Goal: Transaction & Acquisition: Download file/media

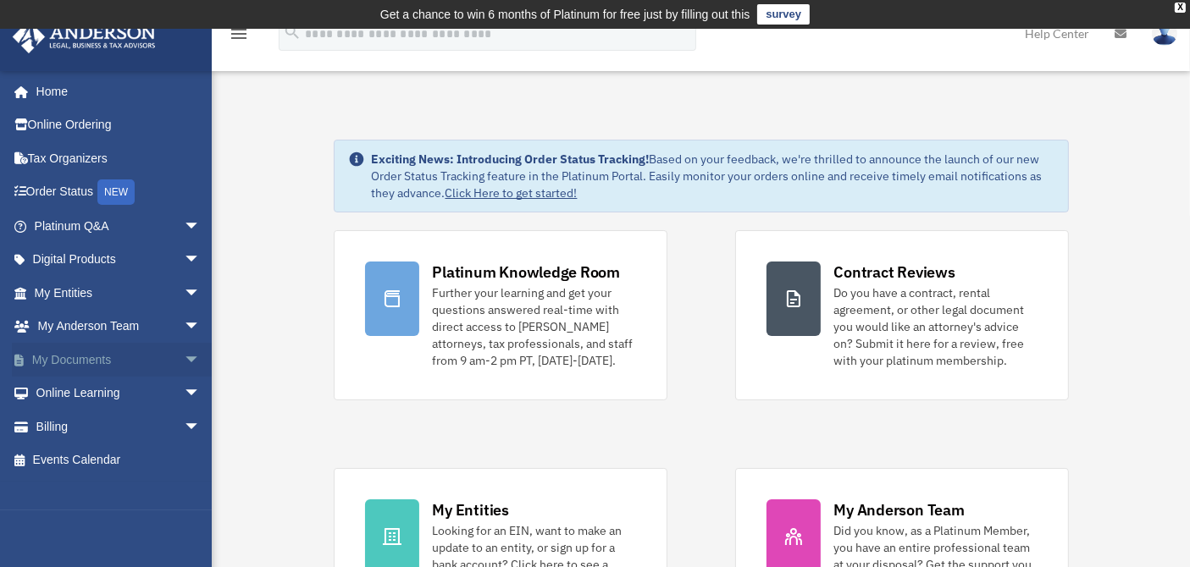
click at [184, 358] on span "arrow_drop_down" at bounding box center [201, 360] width 34 height 35
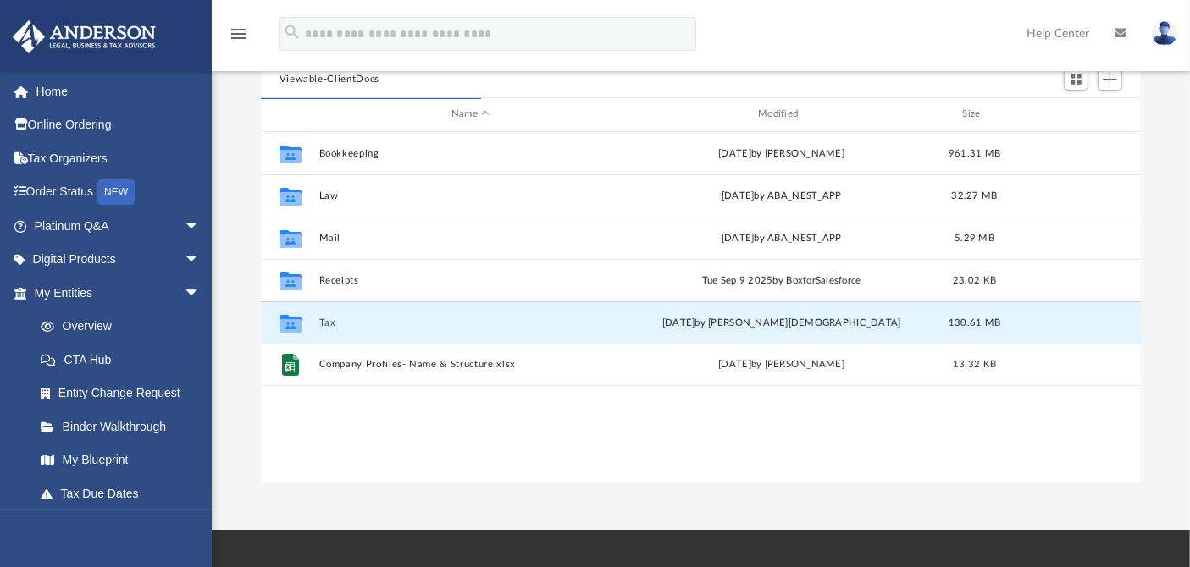
scroll to position [370, 865]
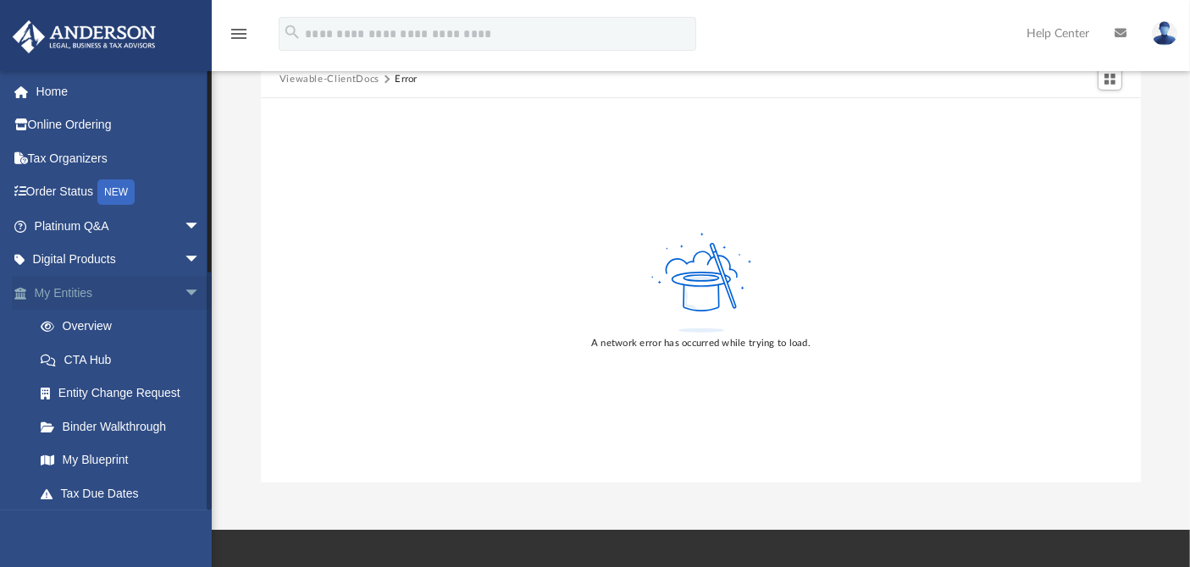
click at [184, 293] on span "arrow_drop_down" at bounding box center [201, 293] width 34 height 35
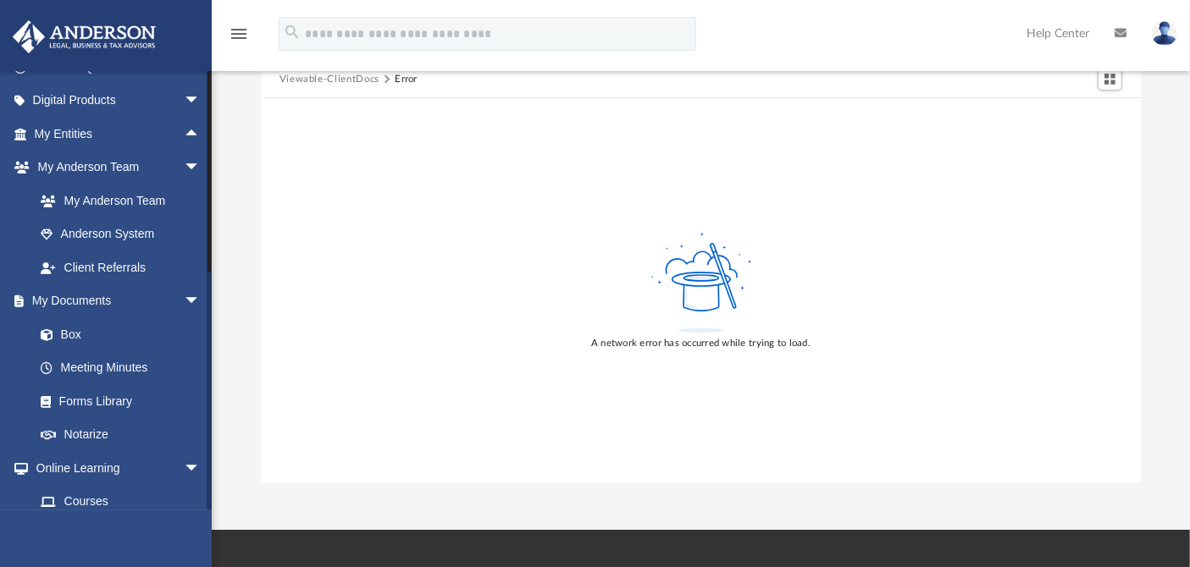
scroll to position [282, 0]
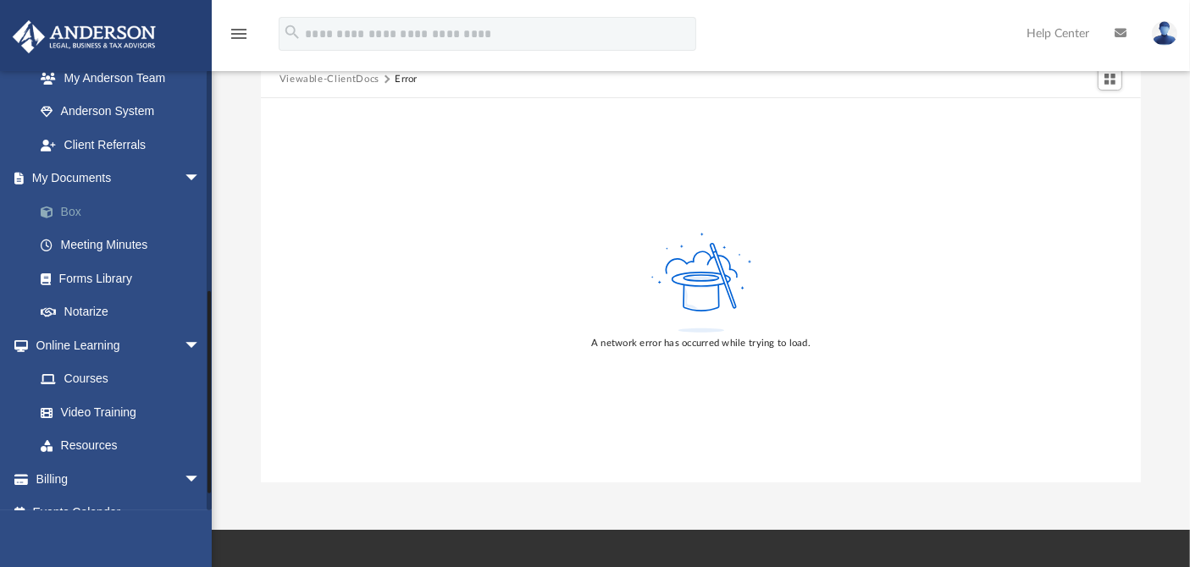
click at [79, 213] on link "Box" at bounding box center [125, 212] width 202 height 34
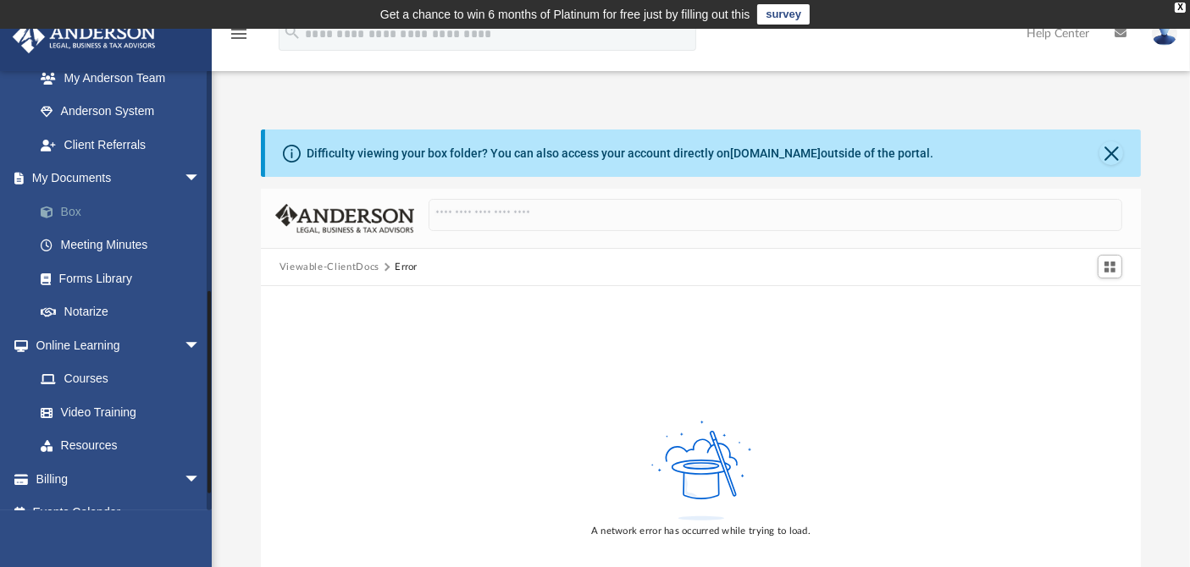
click at [72, 209] on link "Box" at bounding box center [125, 212] width 202 height 34
click at [342, 265] on button "Viewable-ClientDocs" at bounding box center [329, 267] width 100 height 15
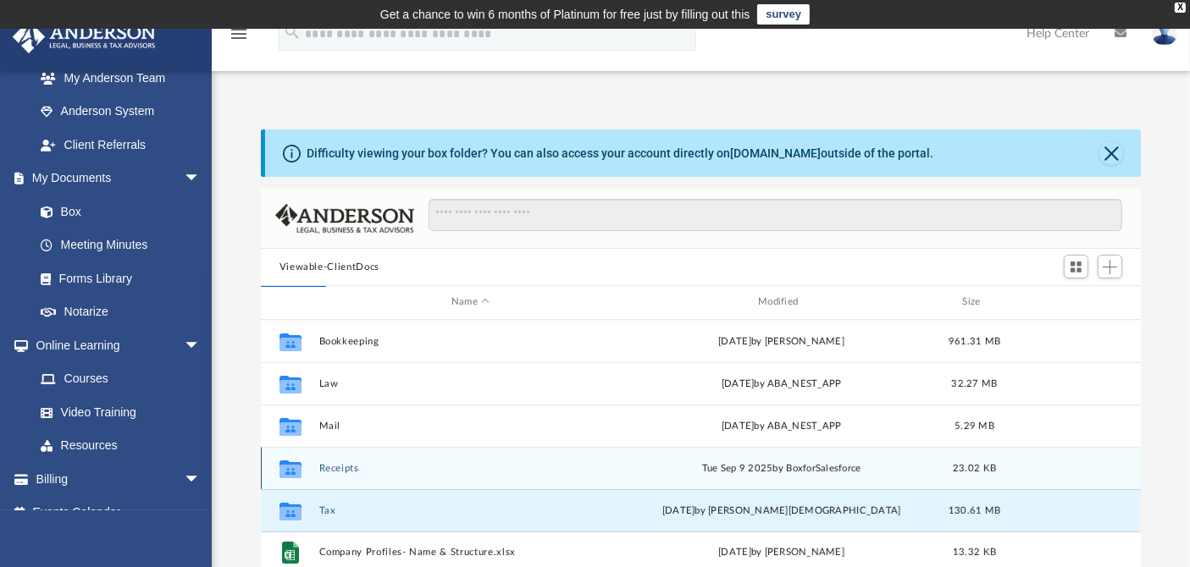
scroll to position [94, 0]
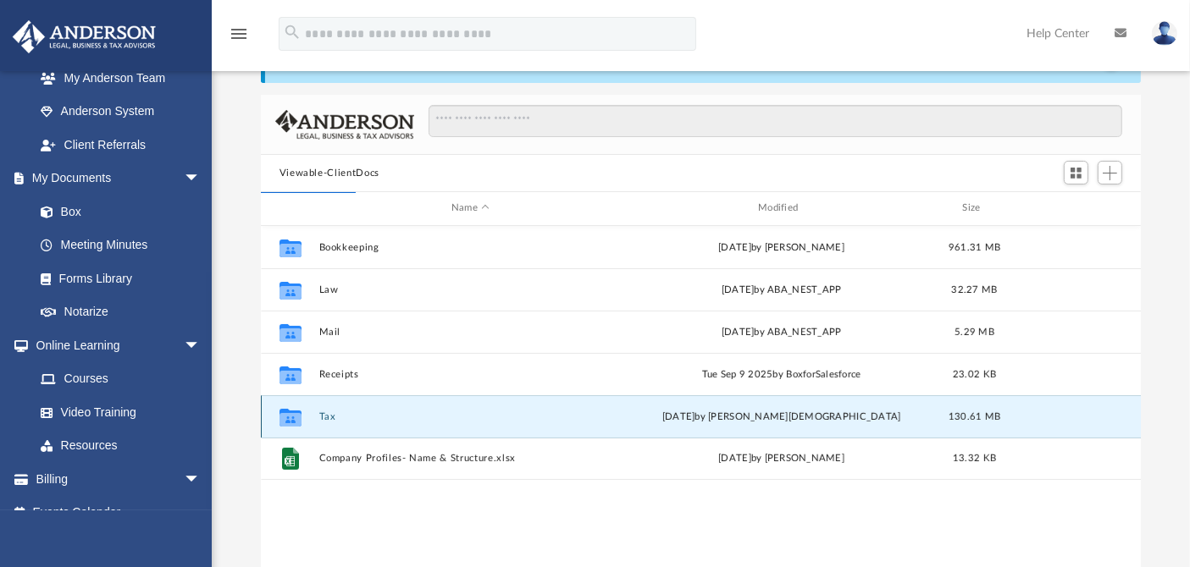
click at [323, 412] on button "Tax" at bounding box center [469, 417] width 303 height 11
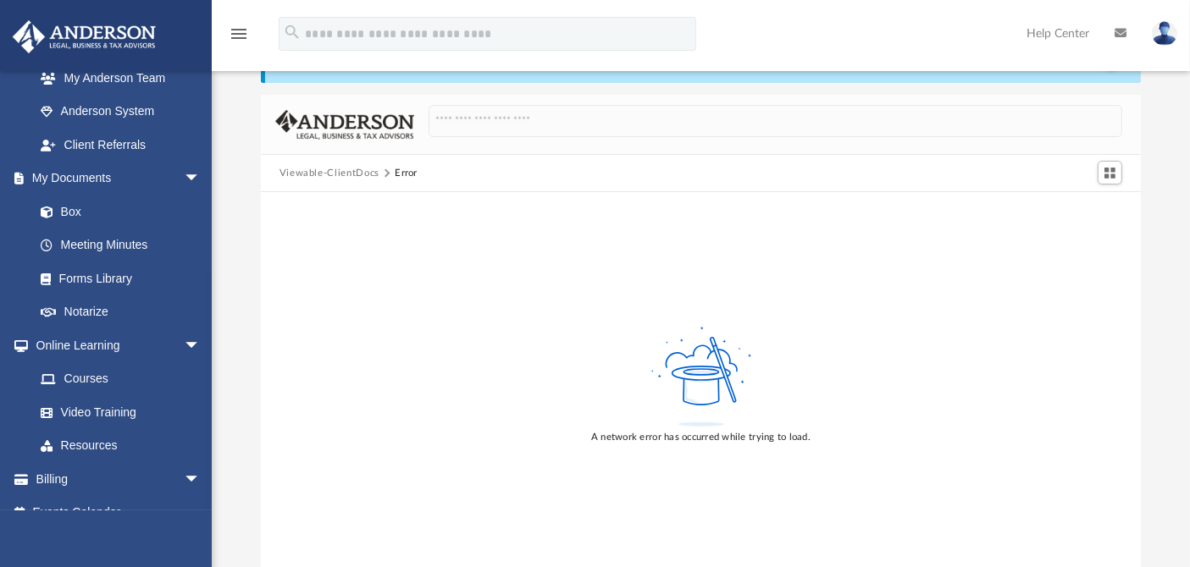
click at [329, 416] on div "A network error has occurred while trying to load." at bounding box center [701, 384] width 881 height 384
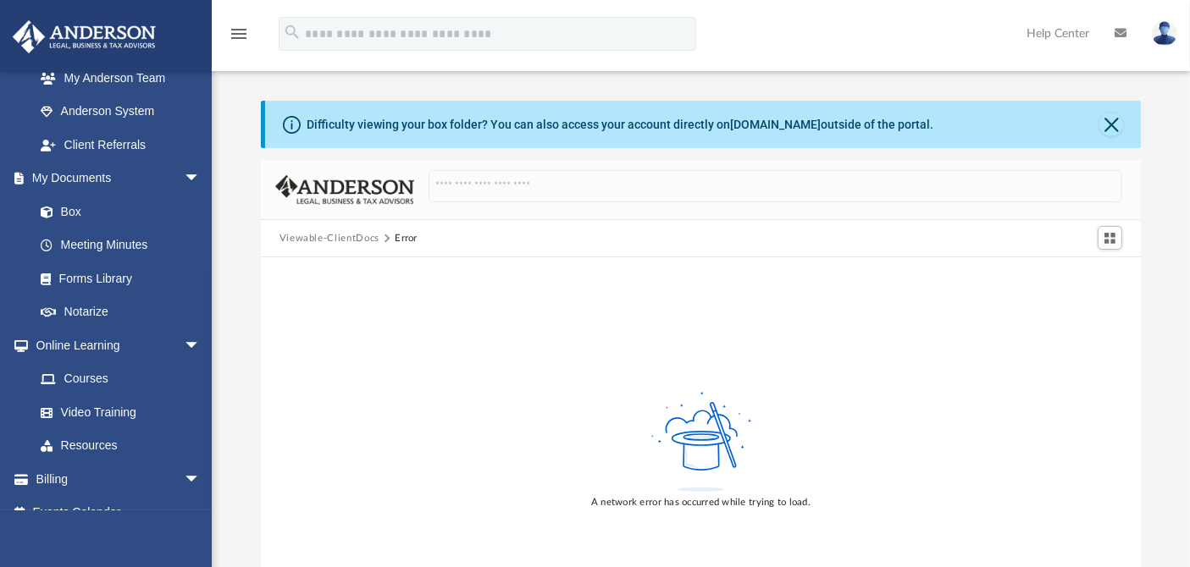
scroll to position [0, 0]
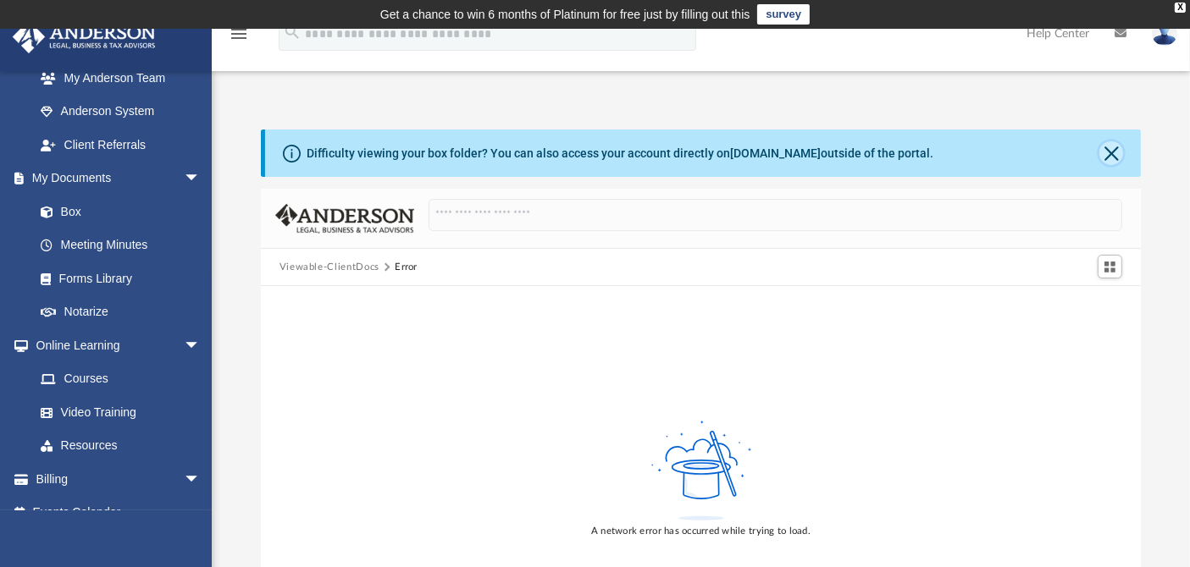
click at [1106, 154] on button "Close" at bounding box center [1111, 153] width 24 height 24
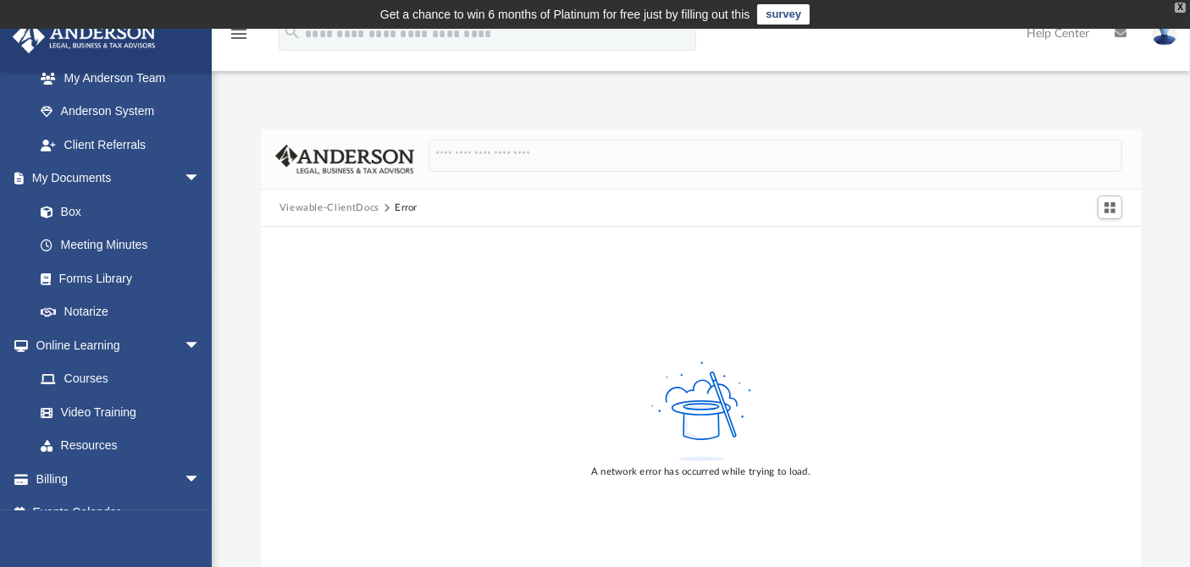
click at [1185, 8] on div "X" at bounding box center [1179, 8] width 11 height 10
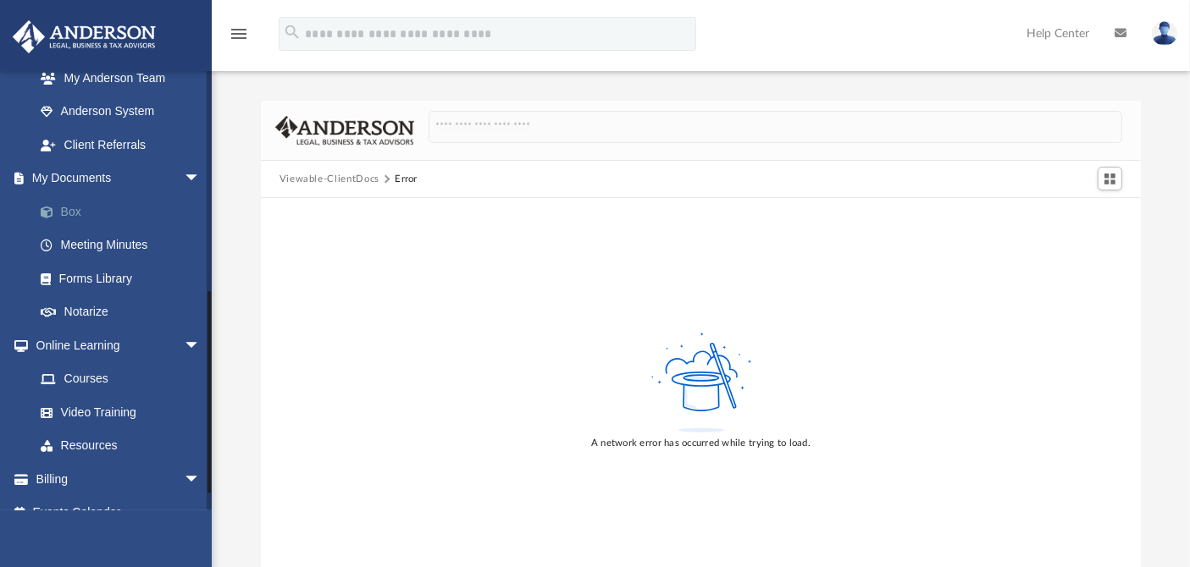
click at [64, 205] on link "Box" at bounding box center [125, 212] width 202 height 34
click at [320, 182] on button "Viewable-ClientDocs" at bounding box center [329, 179] width 100 height 15
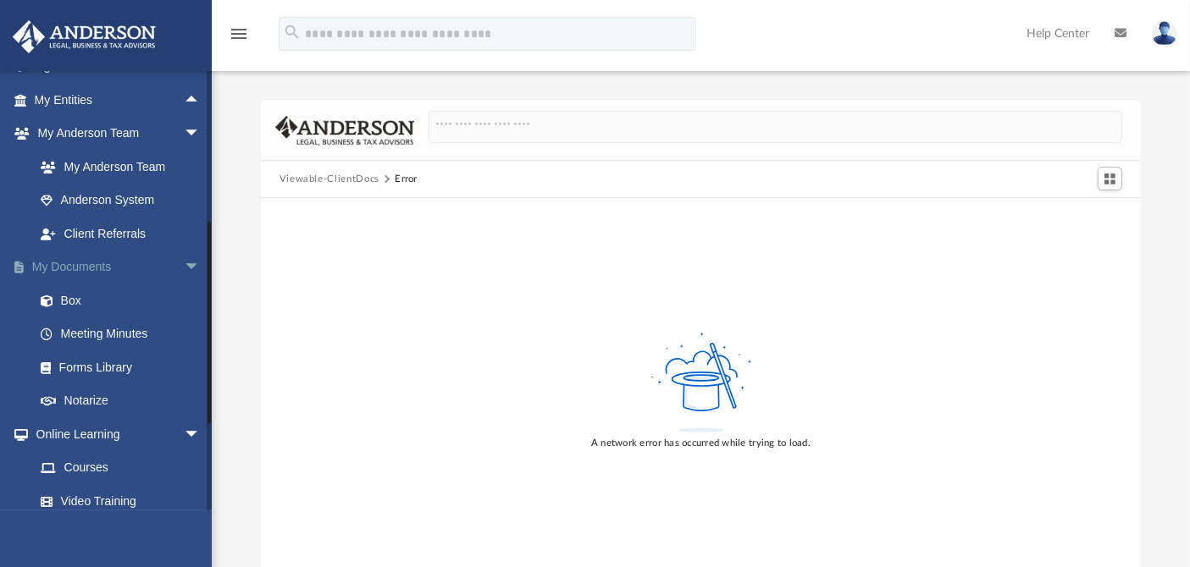
scroll to position [116, 0]
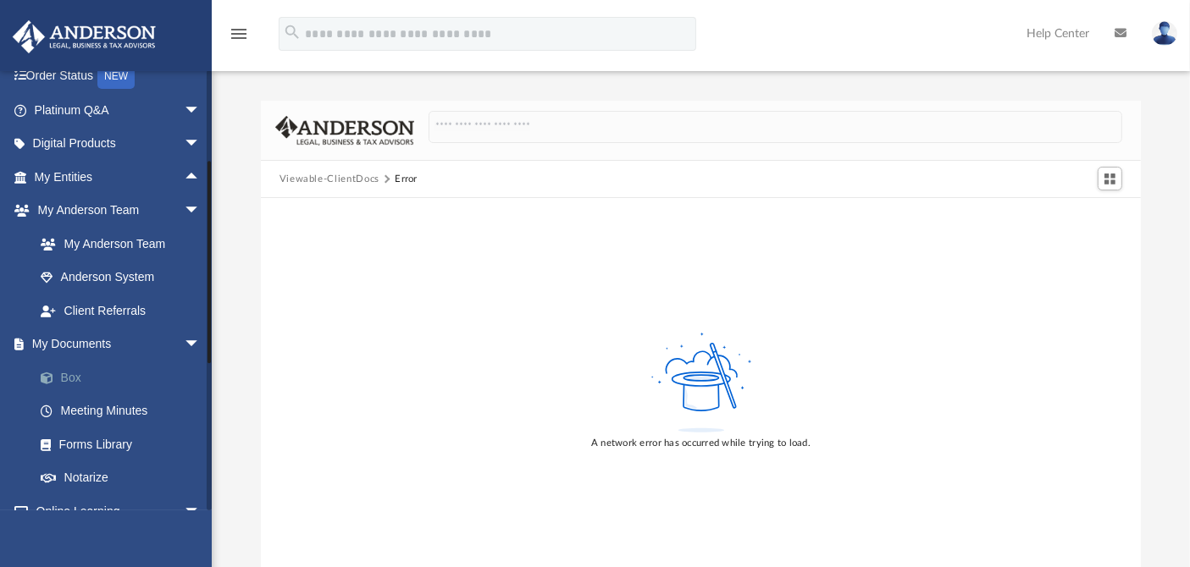
click at [69, 368] on link "Box" at bounding box center [125, 378] width 202 height 34
click at [354, 179] on button "Viewable-ClientDocs" at bounding box center [329, 179] width 100 height 15
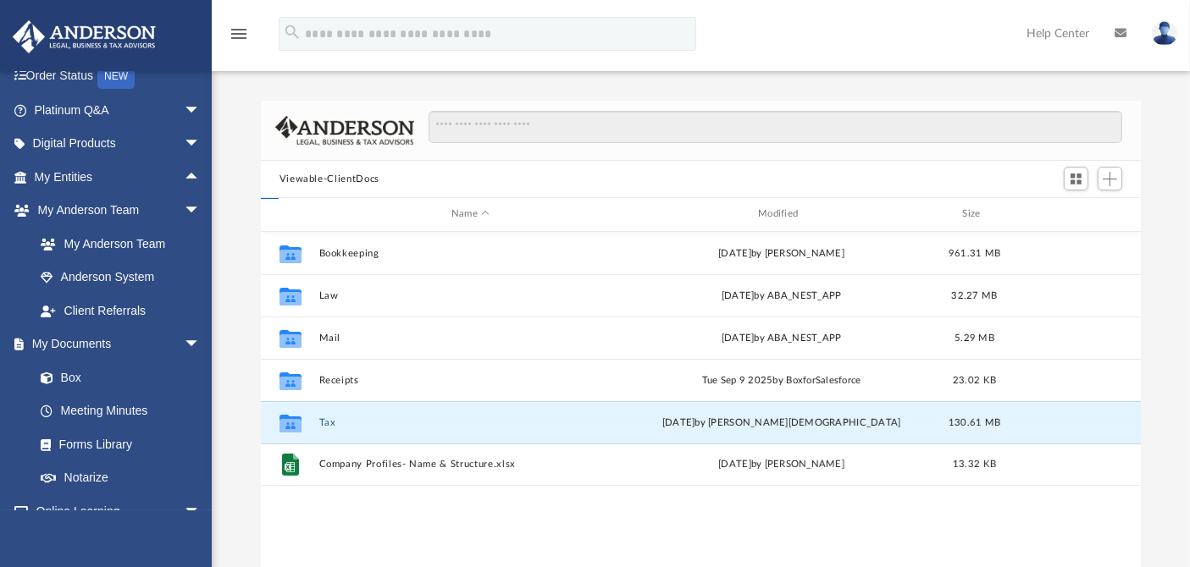
scroll to position [370, 865]
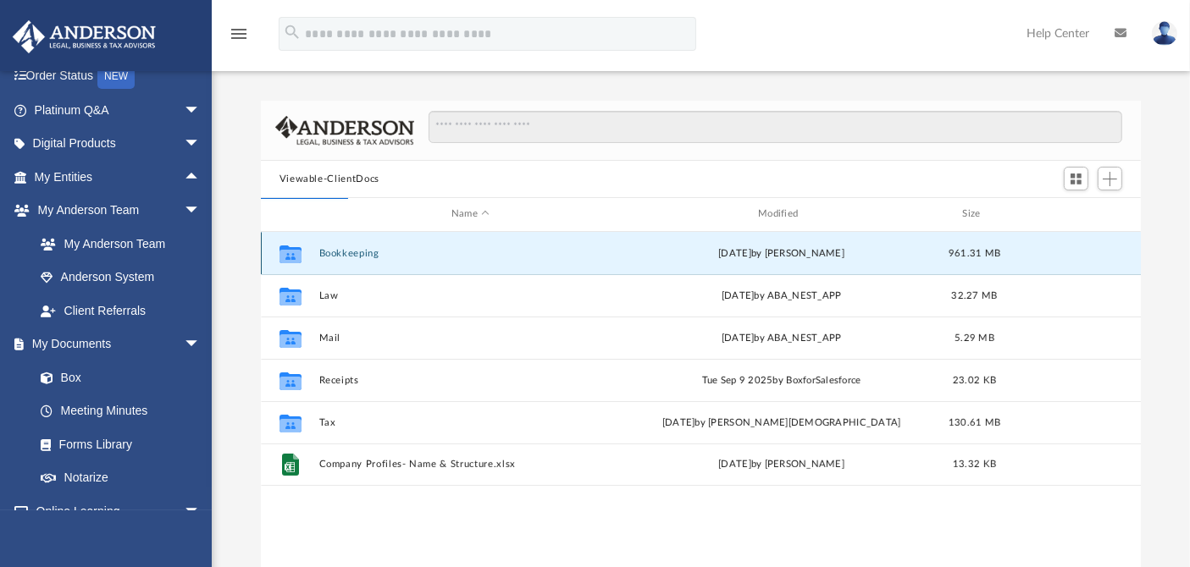
click at [339, 252] on button "Bookkeeping" at bounding box center [469, 253] width 303 height 11
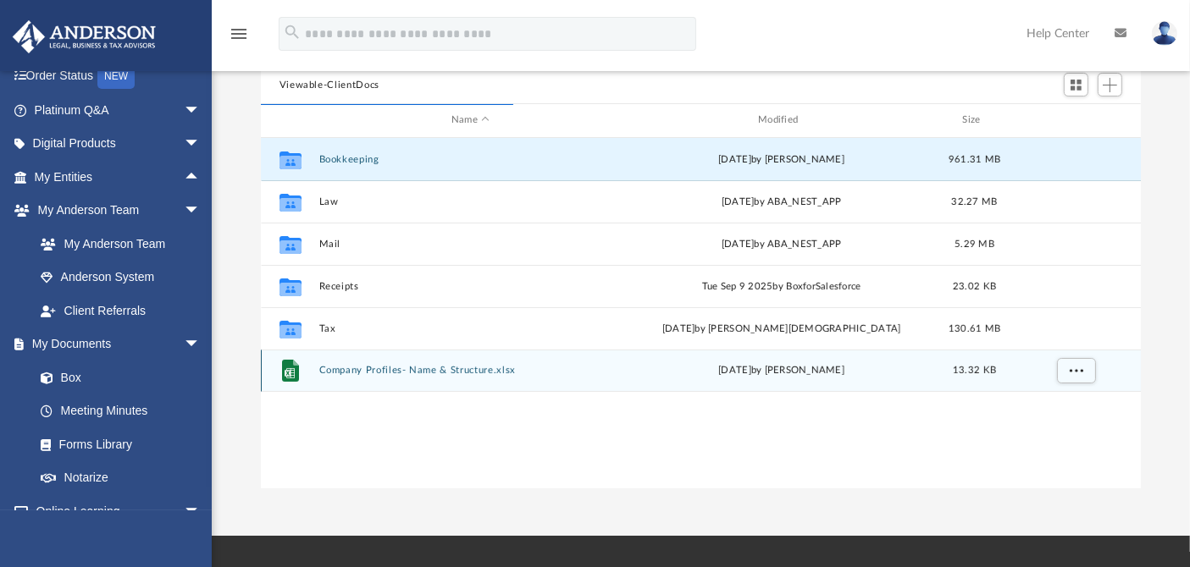
scroll to position [0, 0]
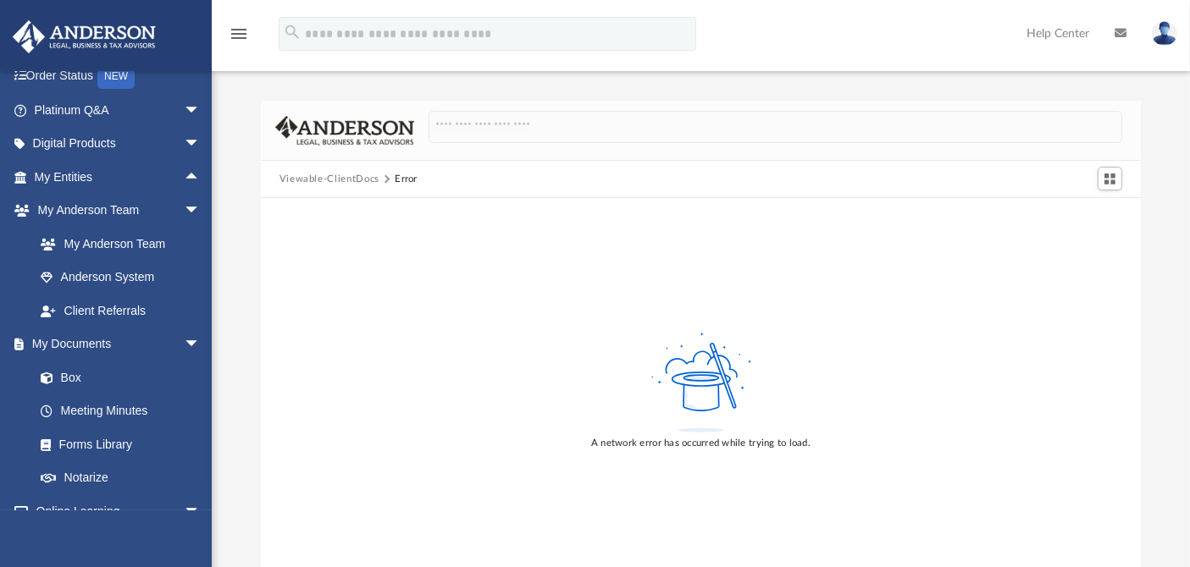
click at [320, 178] on button "Viewable-ClientDocs" at bounding box center [329, 179] width 100 height 15
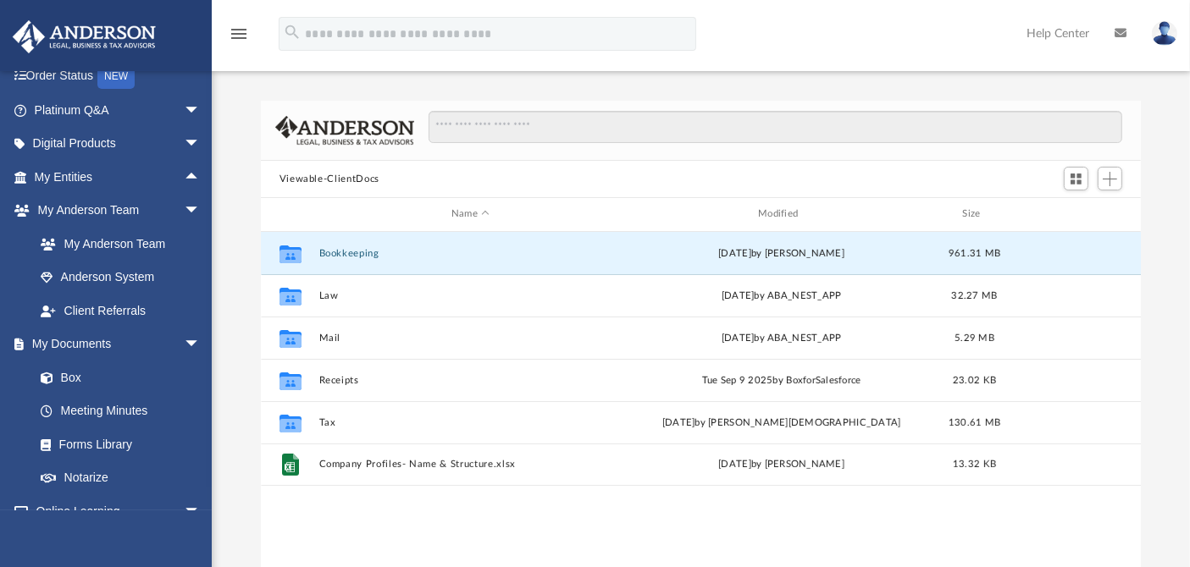
scroll to position [370, 865]
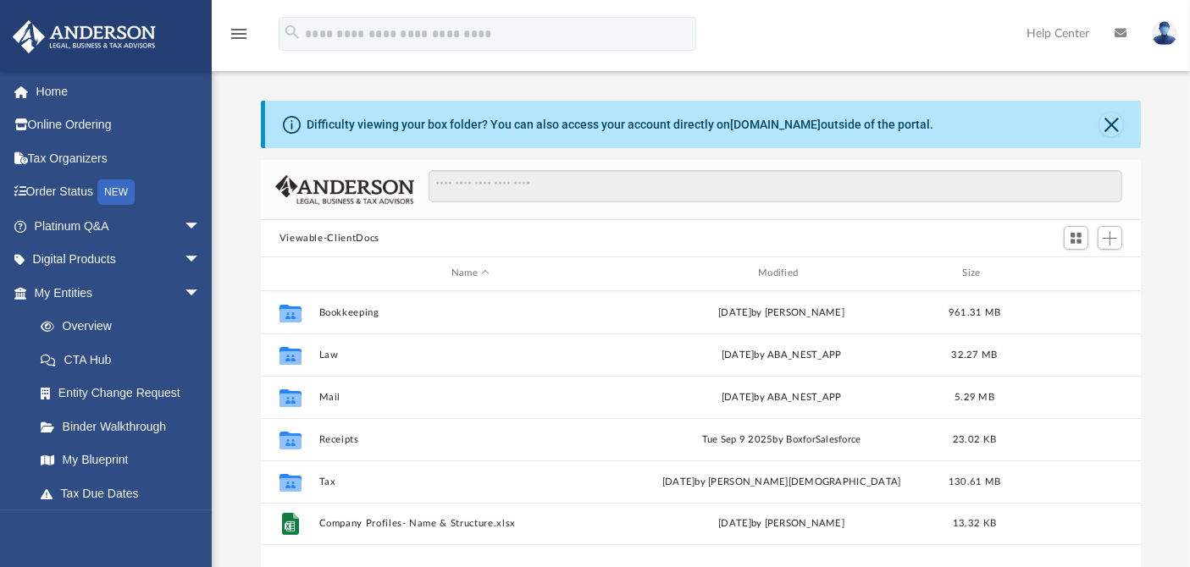
scroll to position [370, 865]
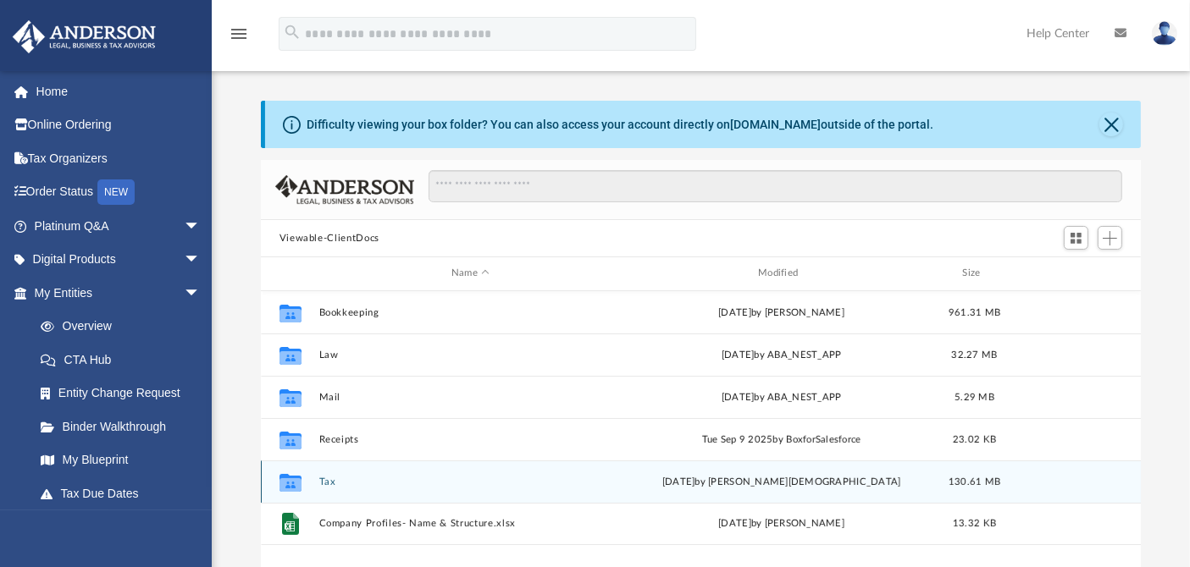
click at [331, 477] on button "Tax" at bounding box center [469, 482] width 303 height 11
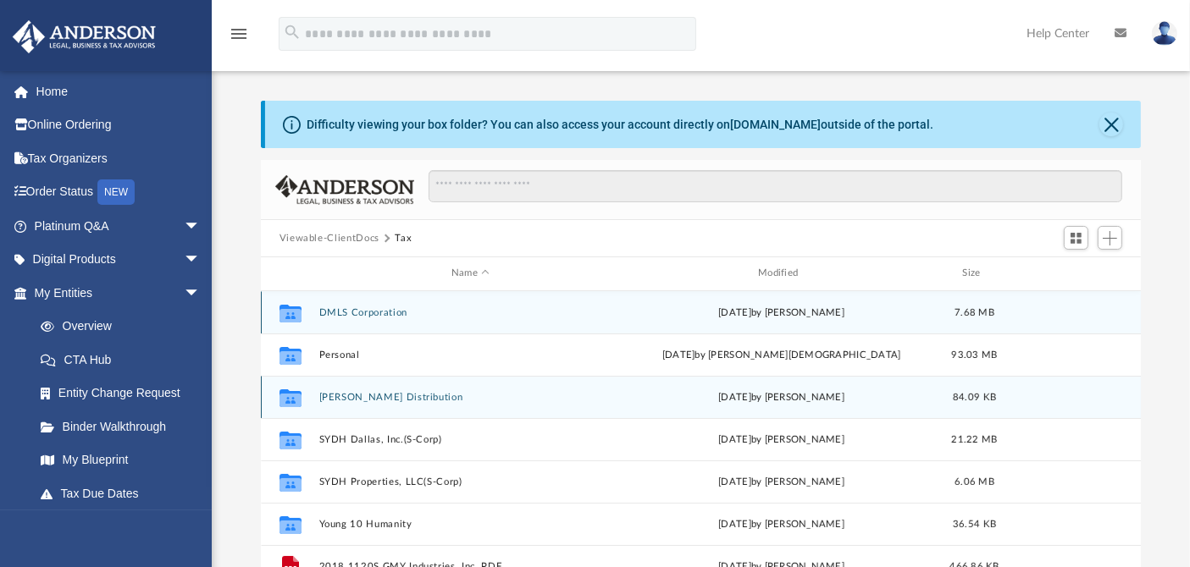
scroll to position [94, 0]
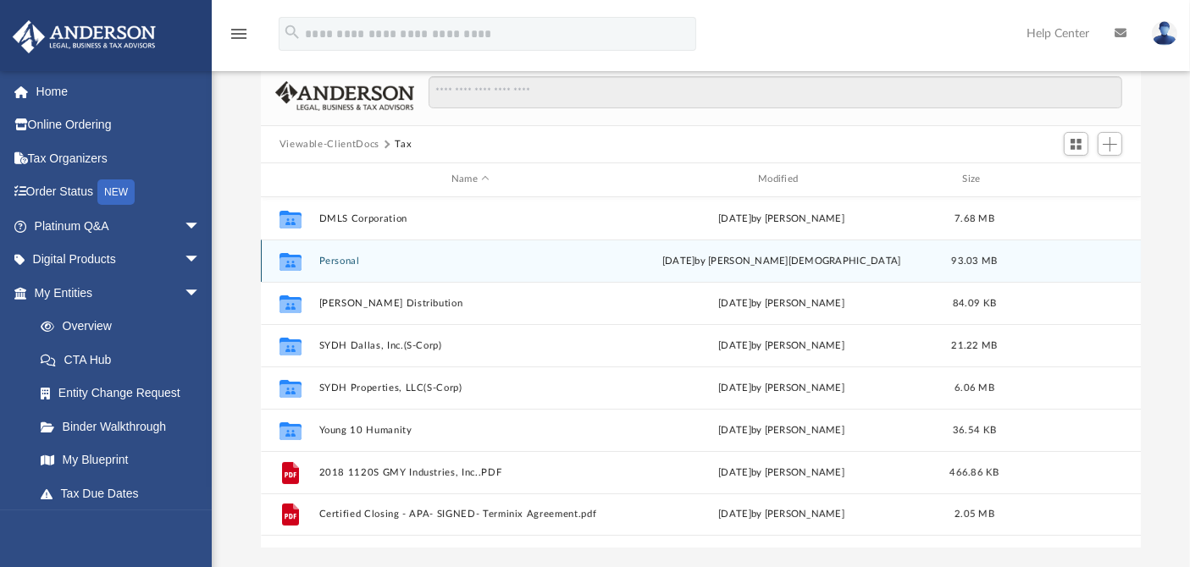
click at [346, 257] on button "Personal" at bounding box center [469, 261] width 303 height 11
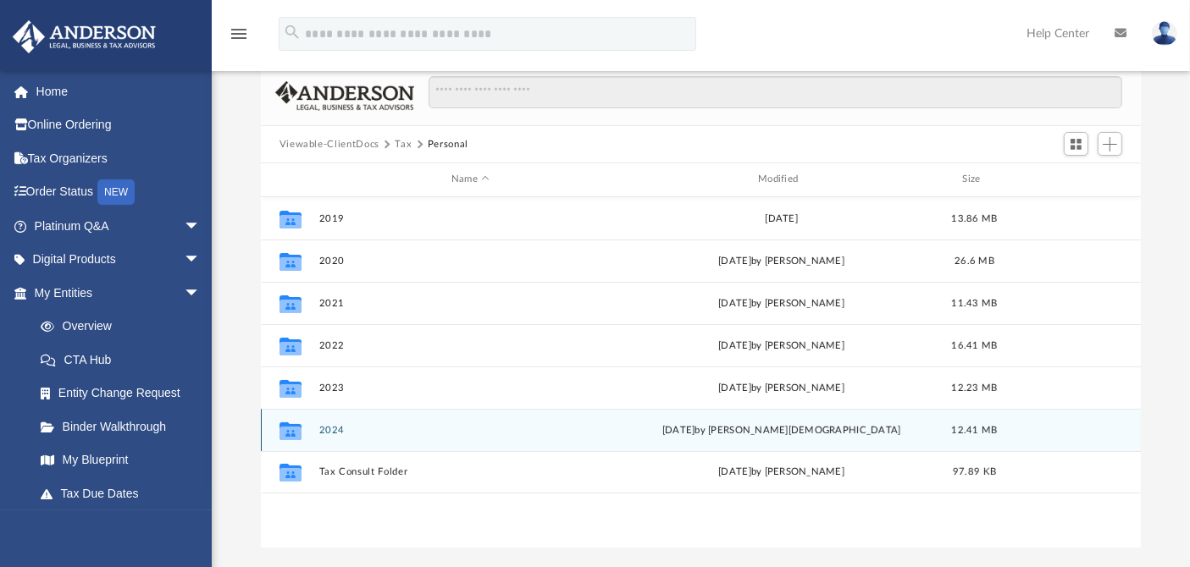
click at [325, 425] on button "2024" at bounding box center [469, 430] width 303 height 11
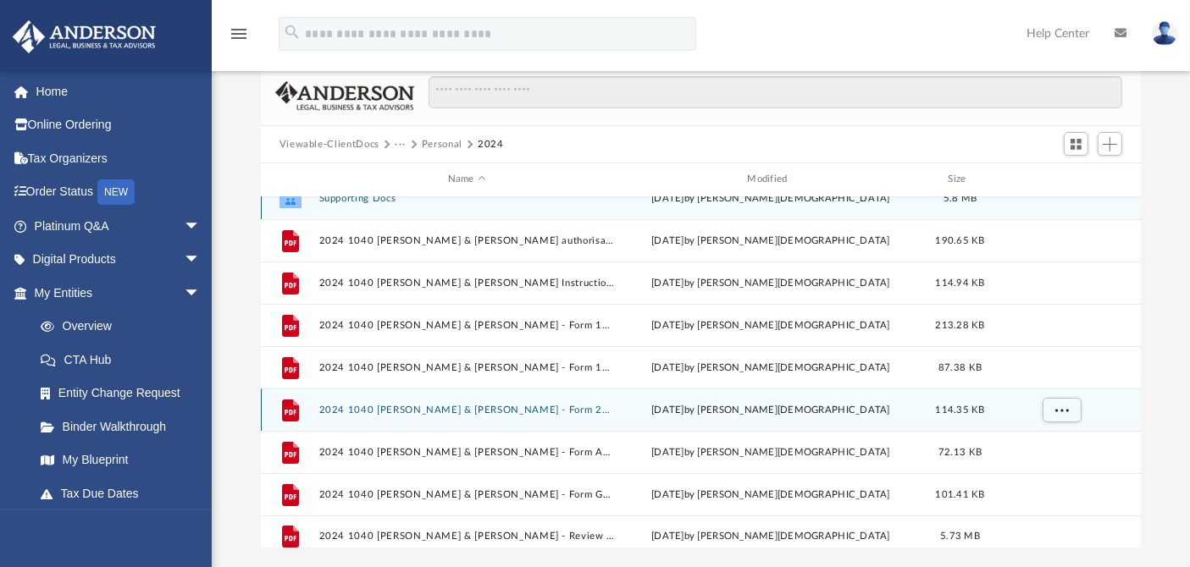
scroll to position [29, 0]
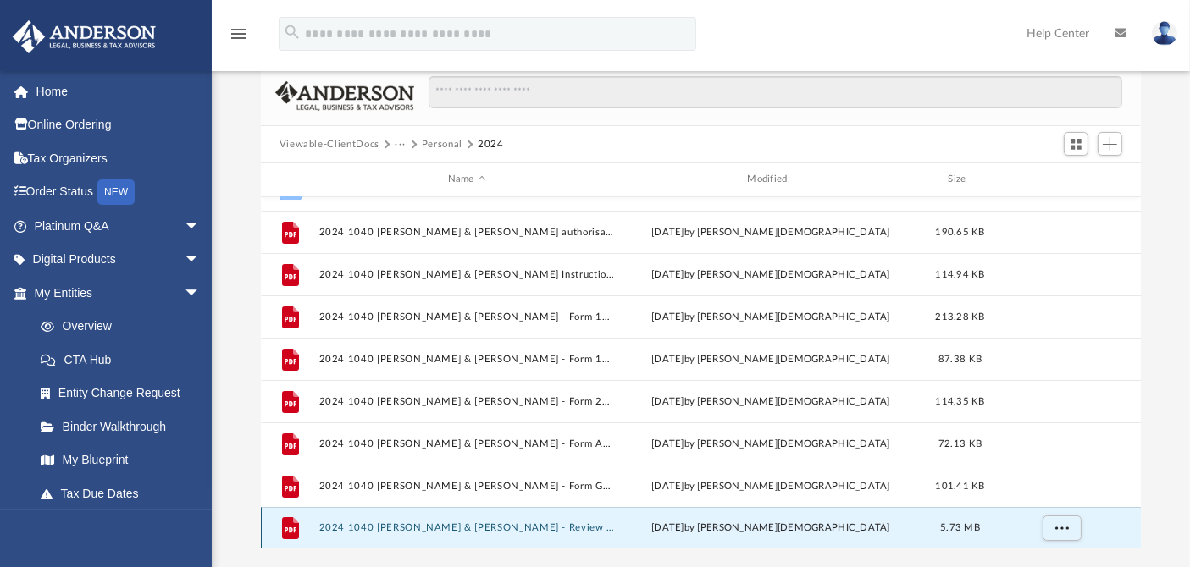
click at [534, 526] on button "2024 1040 YOUNG, SCOTT & INGRID - Review Copy.pdf" at bounding box center [466, 527] width 296 height 11
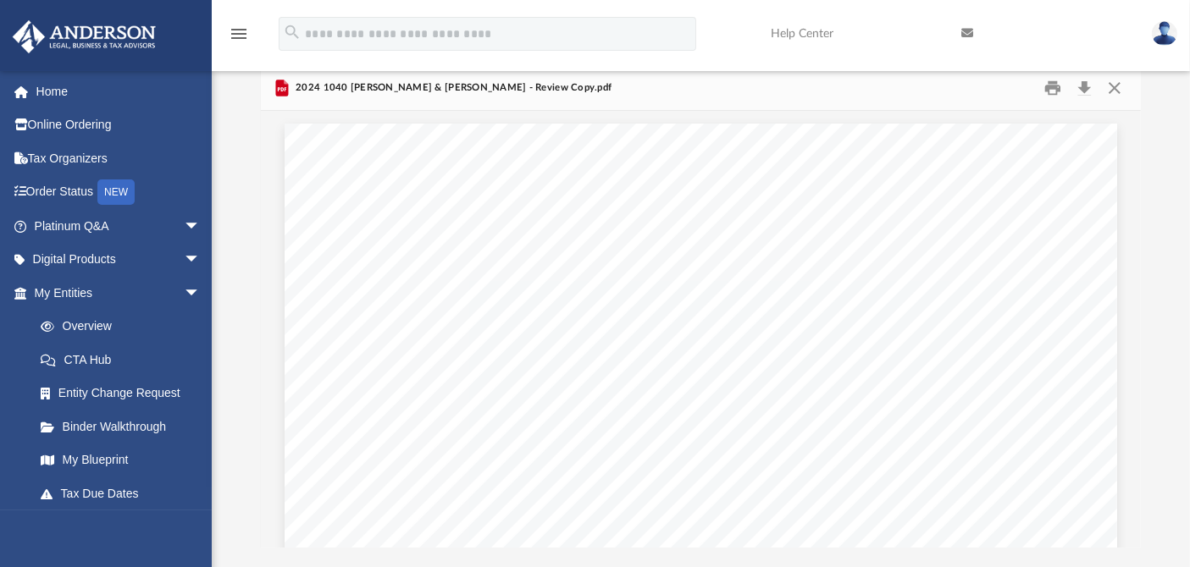
scroll to position [37486, 0]
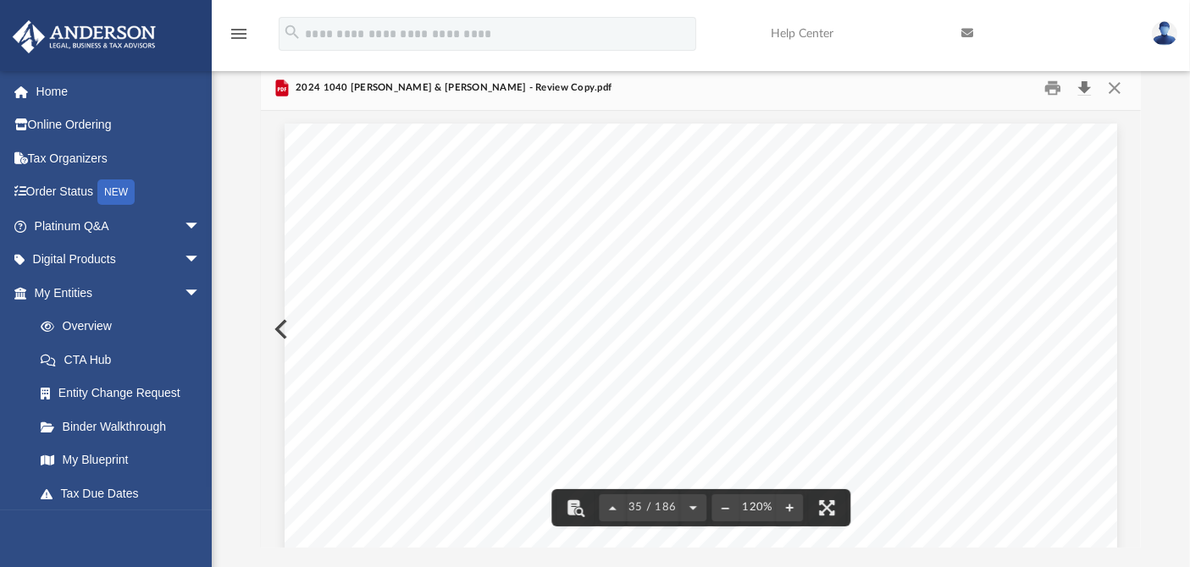
click at [1080, 86] on button "Download" at bounding box center [1084, 88] width 30 height 26
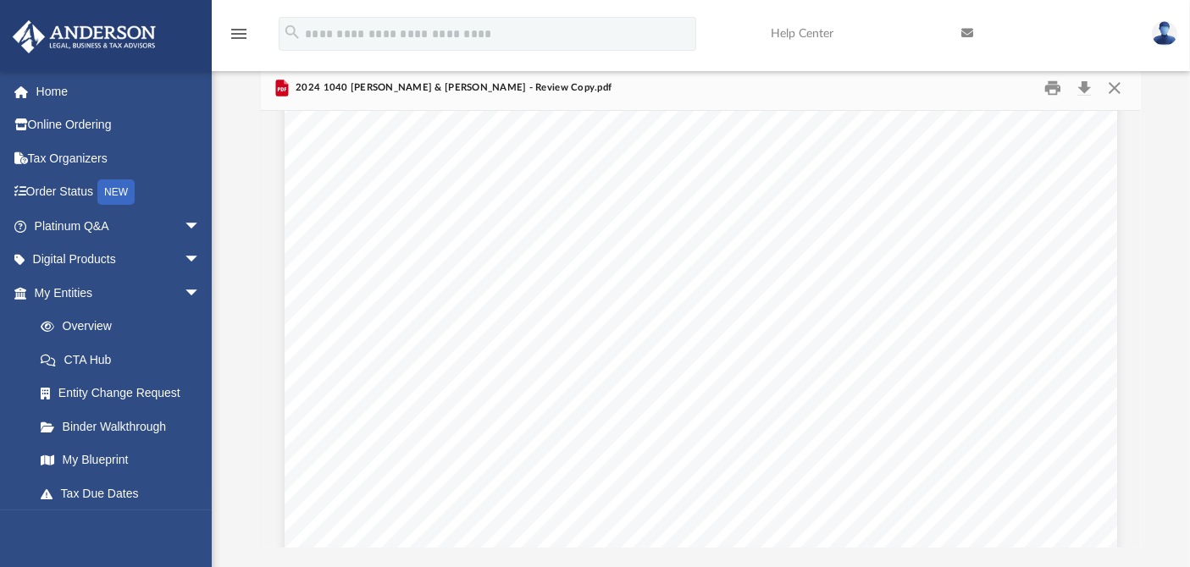
scroll to position [15471, 0]
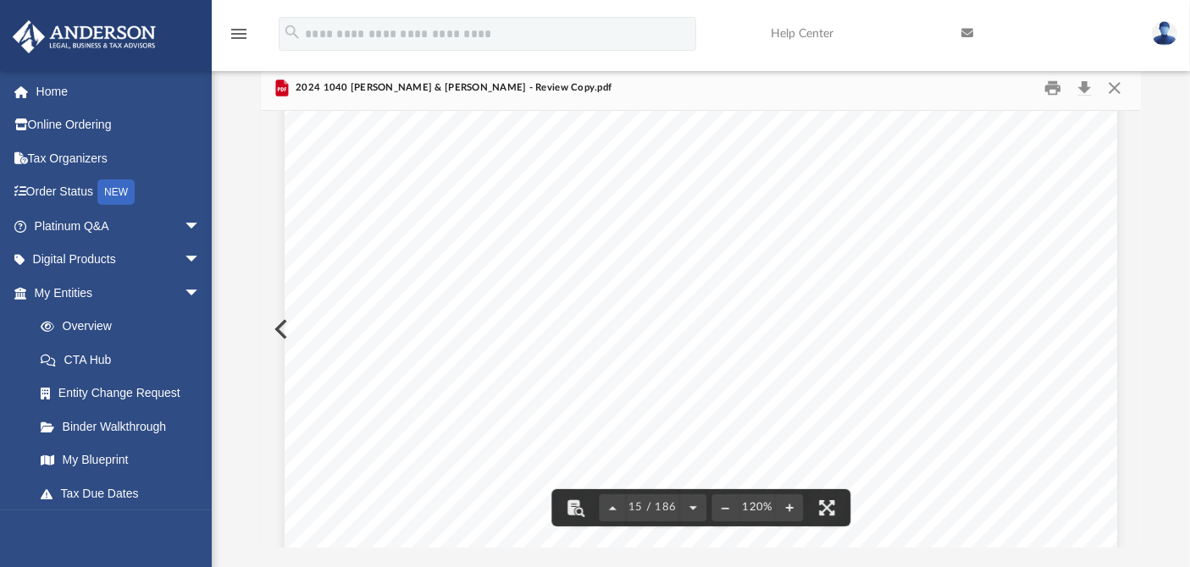
click at [723, 44] on div "menu search Site Menu add scottyoung@certifiedlights.com My Profile Reset Passw…" at bounding box center [595, 42] width 1164 height 58
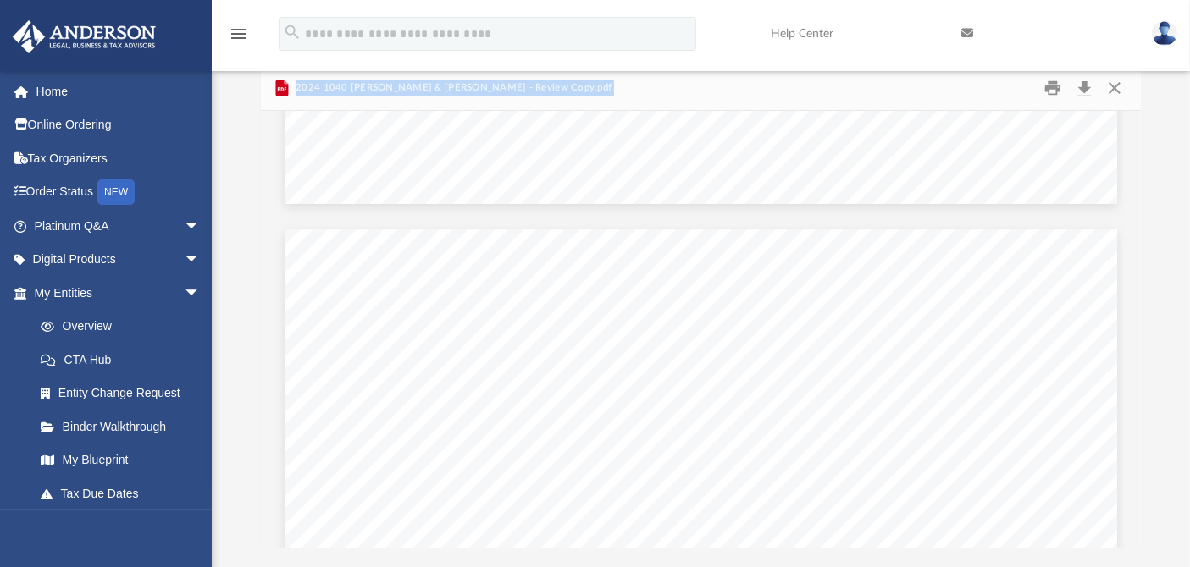
drag, startPoint x: 1133, startPoint y: 163, endPoint x: 1127, endPoint y: 101, distance: 62.1
click at [1127, 101] on div "Viewable-ClientDocs ··· Personal 2024 Name Modified Size Collaborated Folder Su…" at bounding box center [701, 307] width 881 height 482
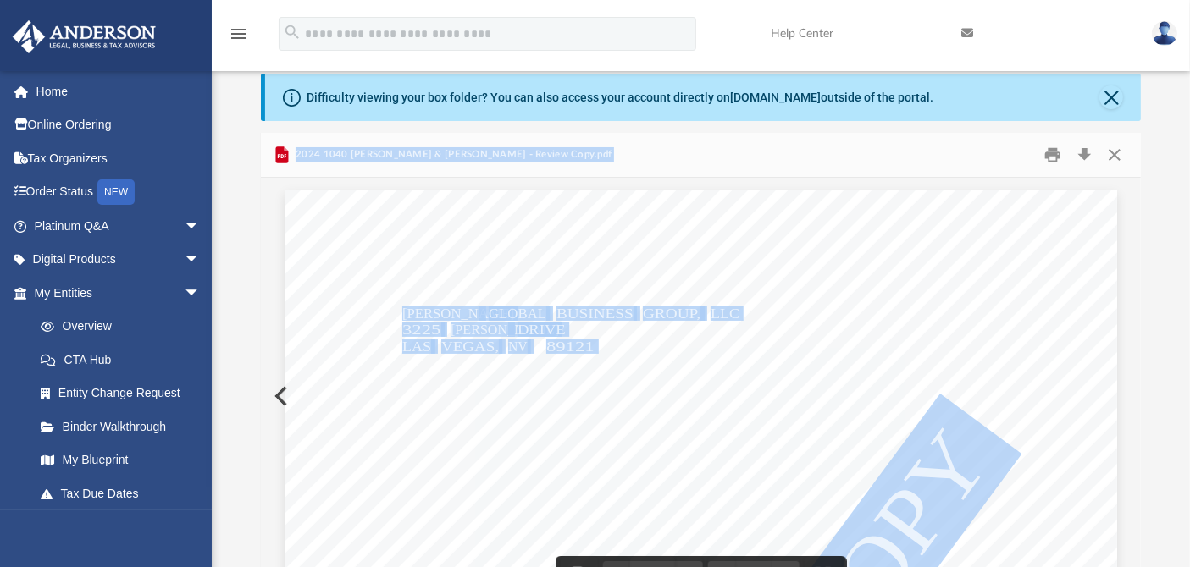
scroll to position [0, 0]
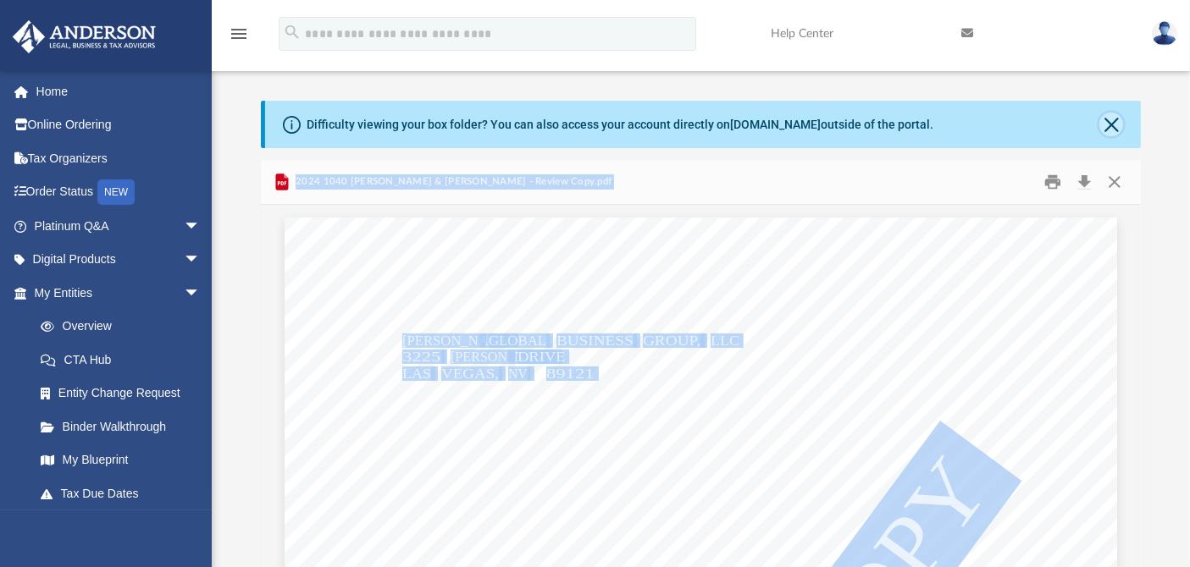
click at [1114, 122] on button "Close" at bounding box center [1111, 125] width 24 height 24
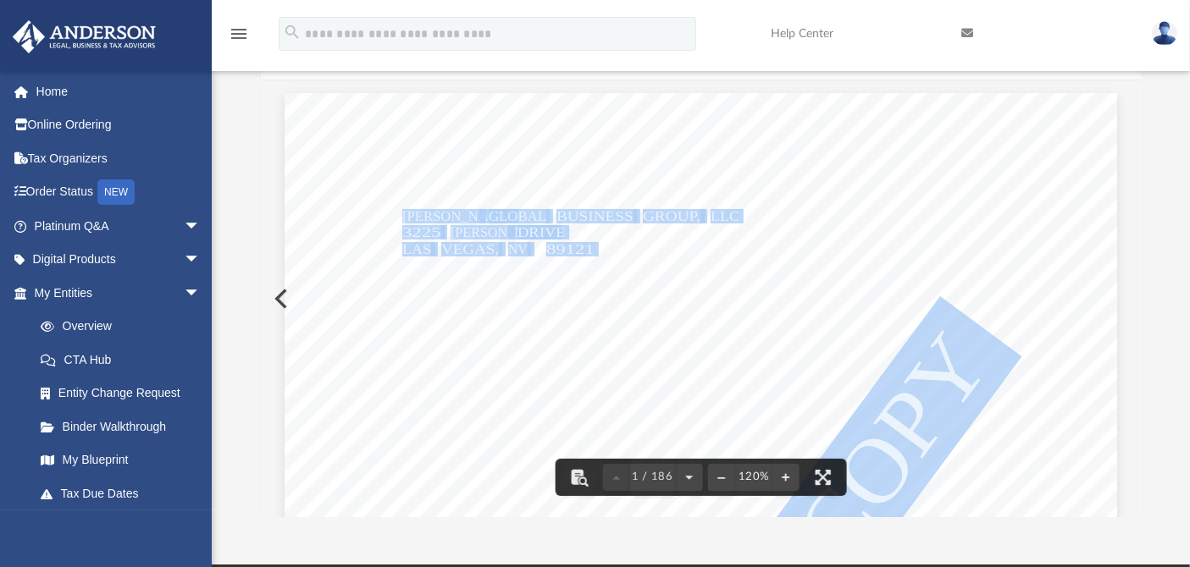
scroll to position [94, 0]
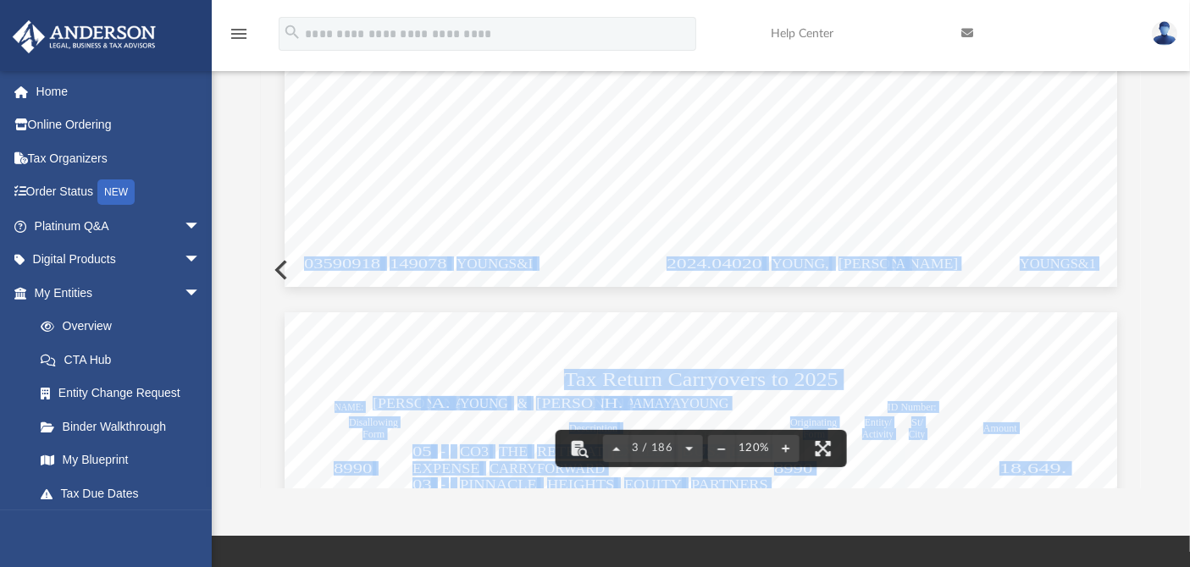
scroll to position [2257, 0]
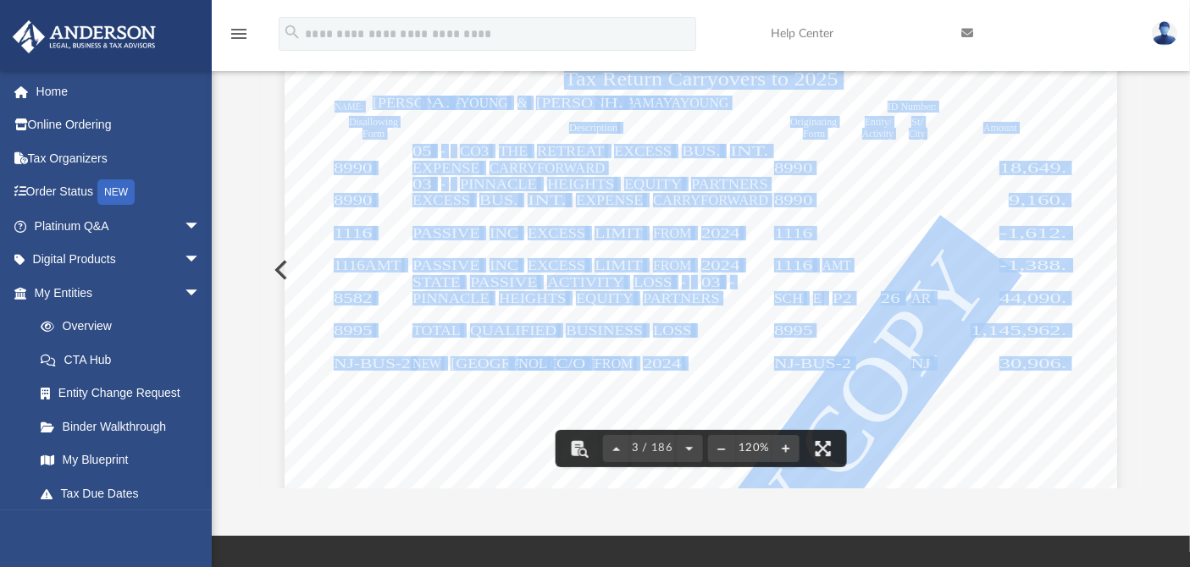
click at [684, 247] on div "412541 04-01-24 NAME: Disallowing Form Originating Form Entity/ Activity ID Num…" at bounding box center [701, 550] width 832 height 1077
